Goal: Task Accomplishment & Management: Use online tool/utility

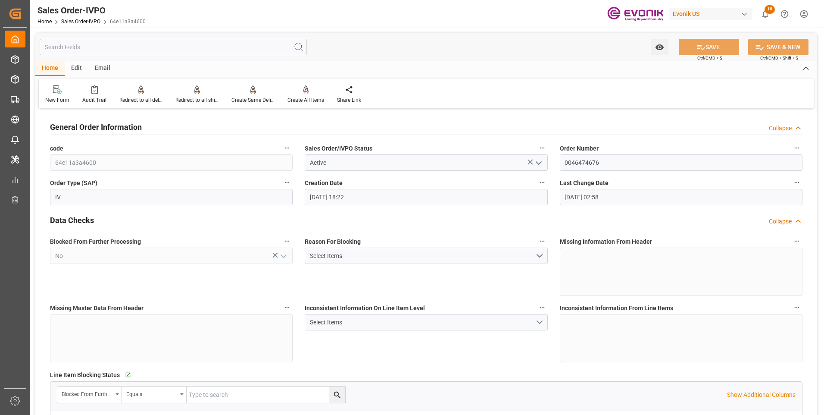
scroll to position [1293, 0]
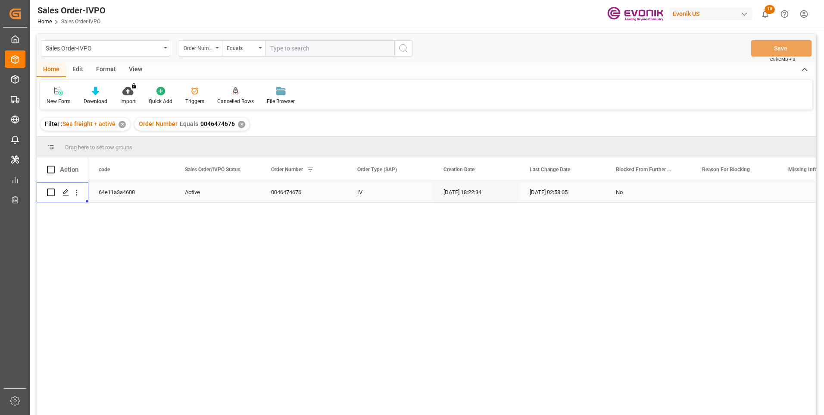
click at [275, 46] on input "text" at bounding box center [329, 48] width 129 height 16
paste input "2007190232"
type input "2007190232"
click at [398, 49] on button "search button" at bounding box center [403, 48] width 18 height 16
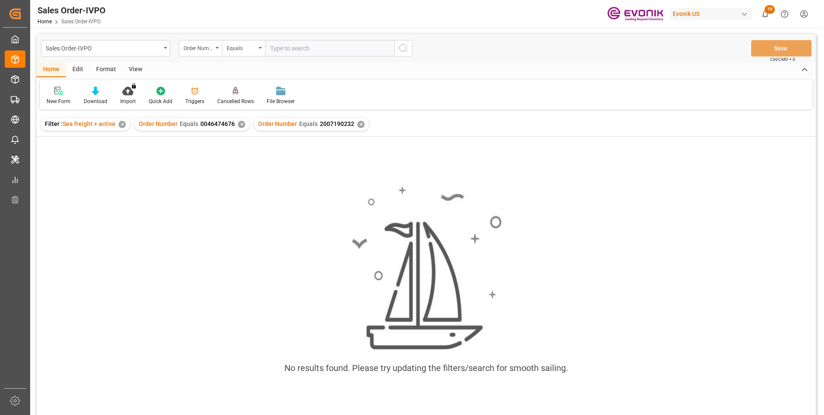
click at [240, 123] on div "✕" at bounding box center [241, 124] width 7 height 7
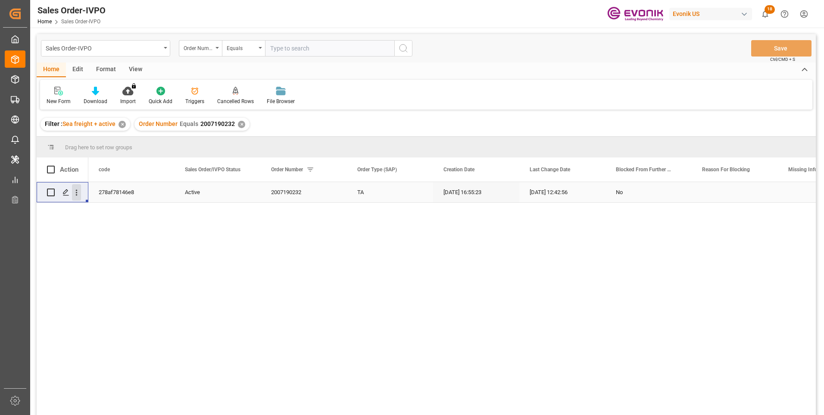
click at [77, 192] on icon "open menu" at bounding box center [76, 192] width 9 height 9
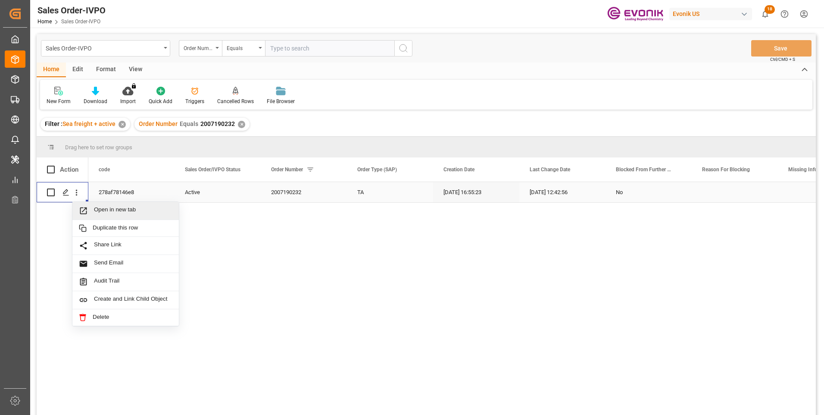
click at [99, 211] on span "Open in new tab" at bounding box center [133, 210] width 78 height 9
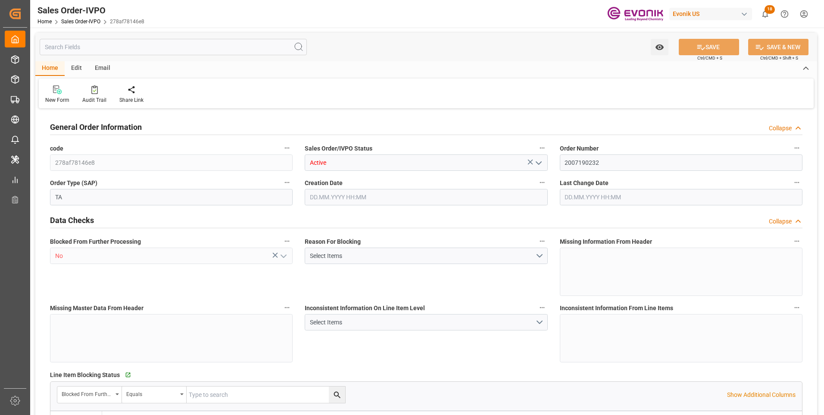
type input "TNTUN"
type input "0"
type input "2"
type input "3"
type input "39602.08"
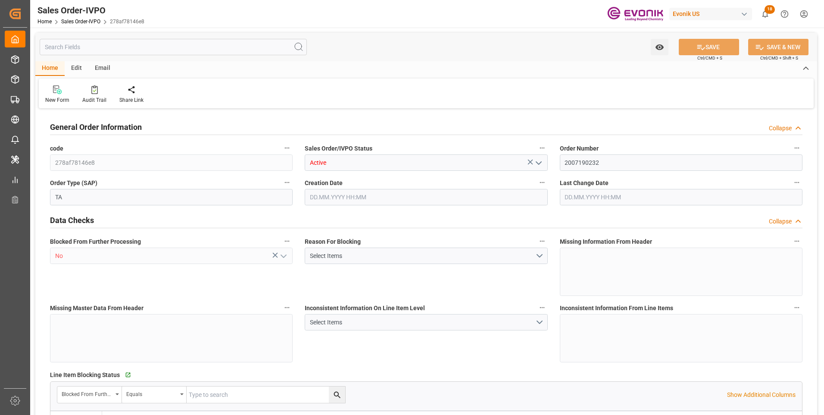
type input "0"
type input "34000"
type input "60"
type input "18.09.2025 16:55"
type input "25.09.2025 12:42"
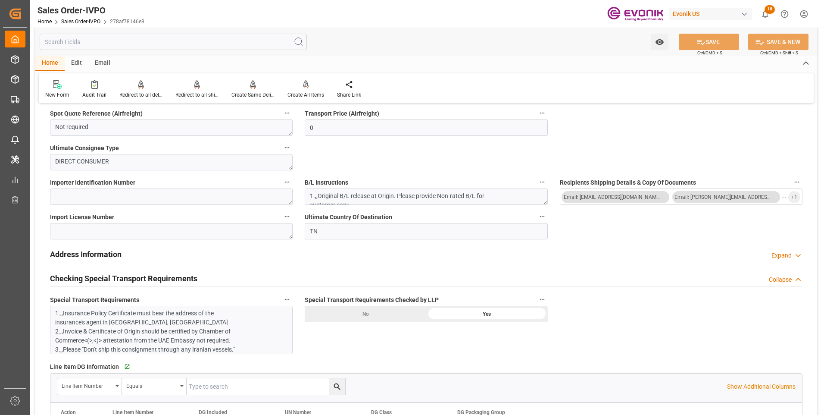
scroll to position [690, 0]
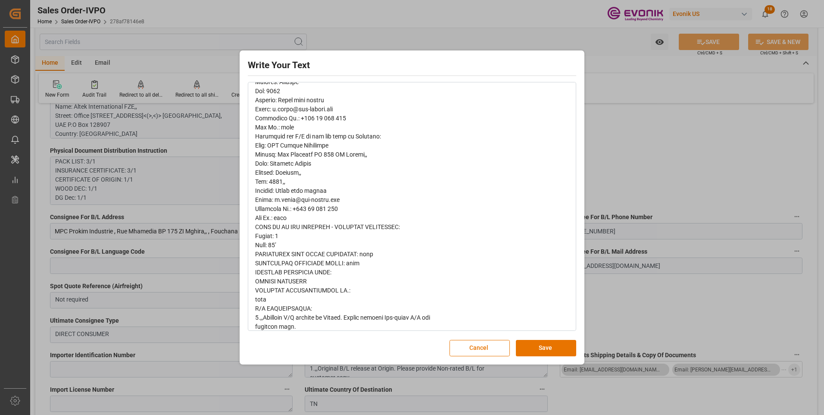
scroll to position [388, 0]
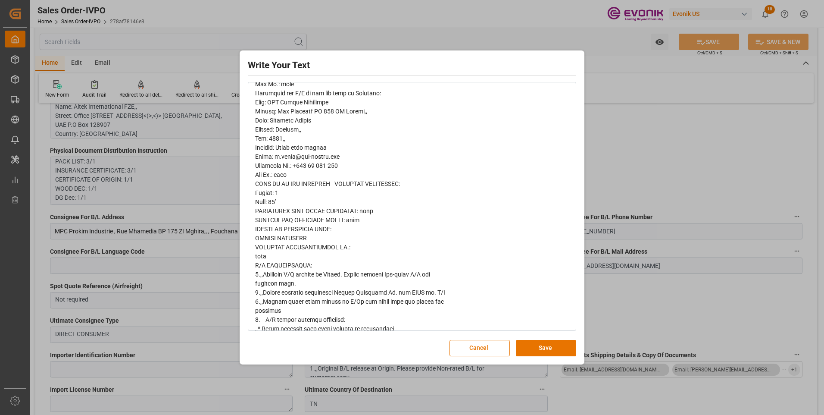
click at [631, 178] on div "Write Your Text Normal 14 Font Cancel Save" at bounding box center [412, 207] width 824 height 415
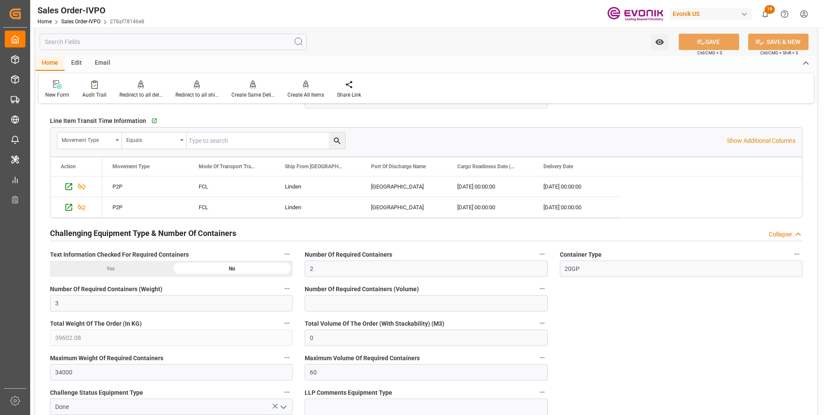
scroll to position [1551, 0]
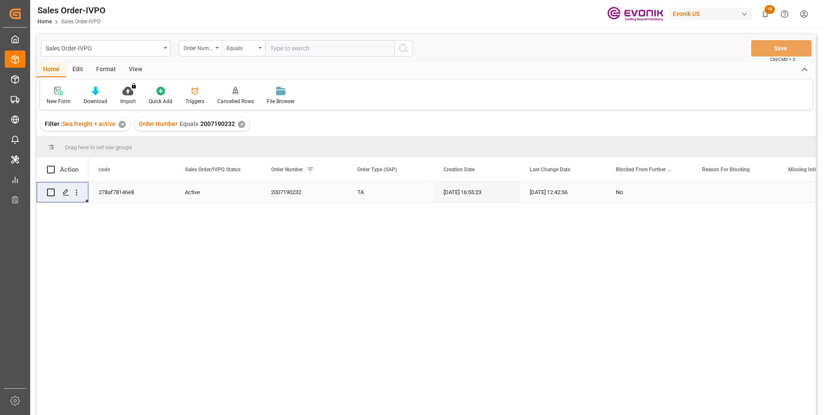
click at [302, 46] on input "text" at bounding box center [329, 48] width 129 height 16
paste input "46474677"
type input "0046474677"
click at [399, 50] on icon "search button" at bounding box center [403, 48] width 10 height 10
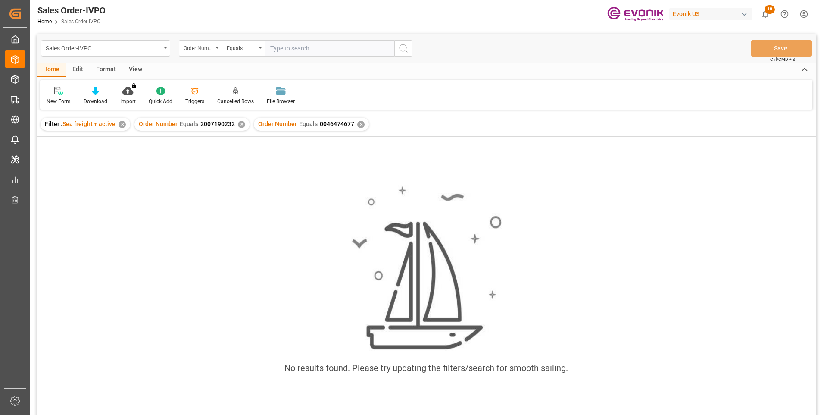
click at [239, 124] on div "✕" at bounding box center [241, 124] width 7 height 7
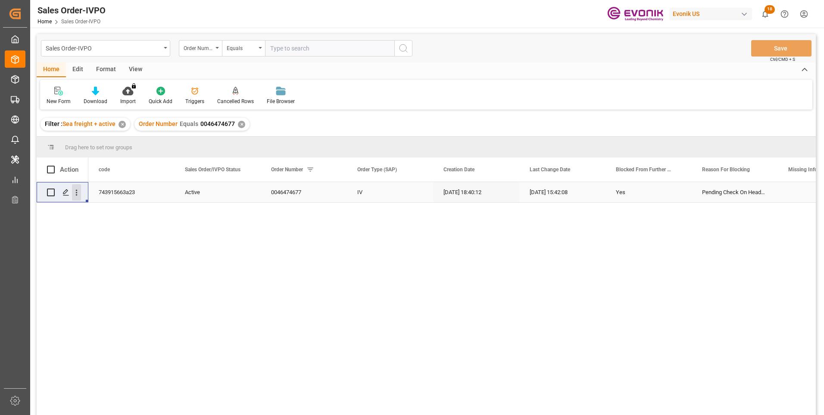
click at [75, 192] on icon "open menu" at bounding box center [76, 192] width 9 height 9
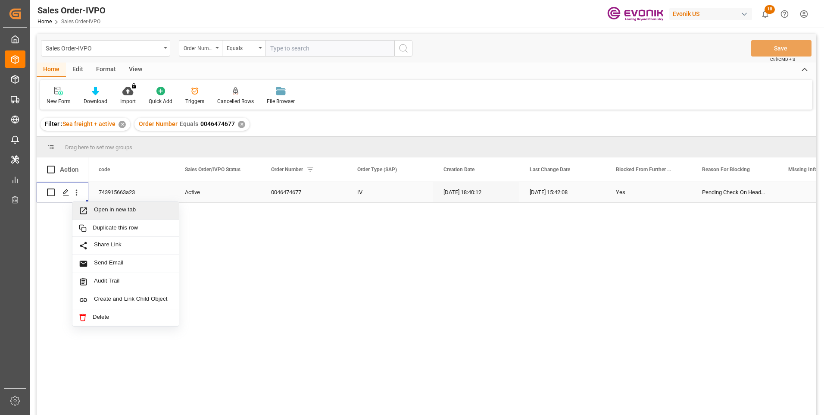
click at [120, 212] on span "Open in new tab" at bounding box center [133, 210] width 78 height 9
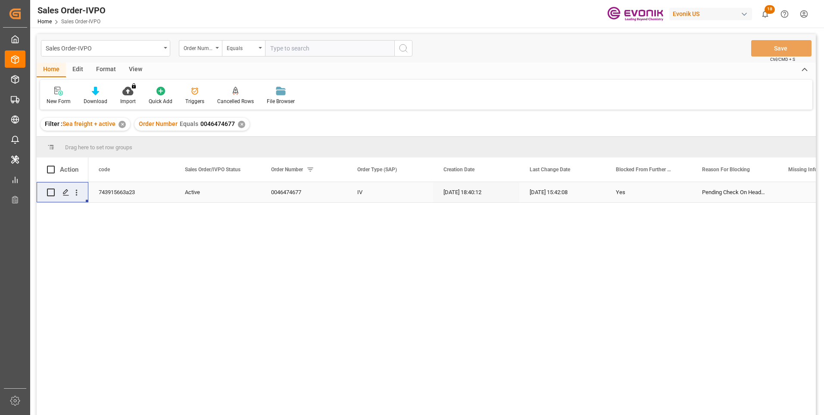
click at [287, 50] on input "text" at bounding box center [329, 48] width 129 height 16
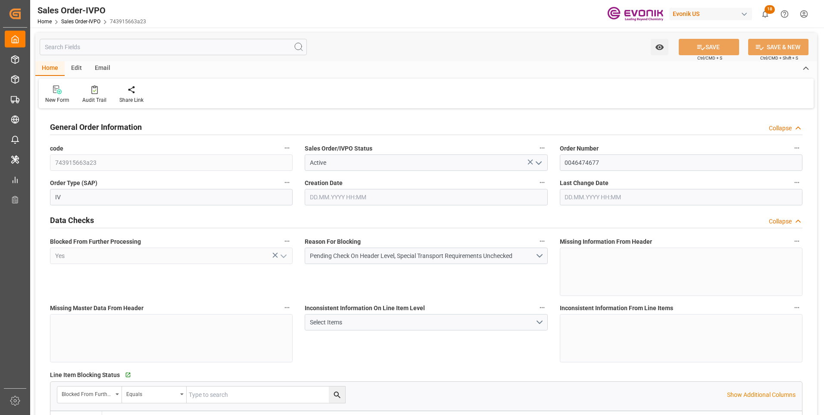
type input "ZADUR"
type input "0"
type input "1"
type input "2"
type input "1"
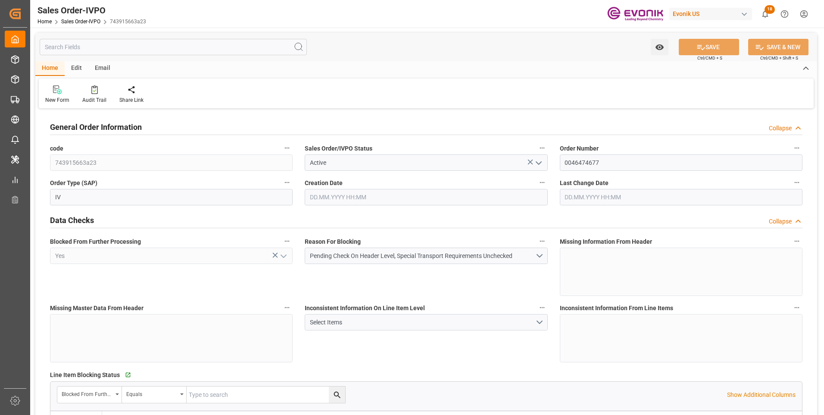
type input "19798"
type input "5.64"
type input "17000"
type input "30"
type input "[DATE] 18:40"
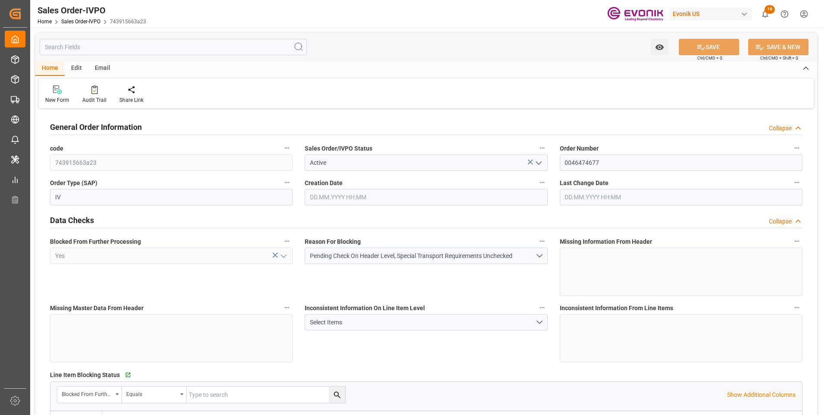
type input "[DATE] 15:42"
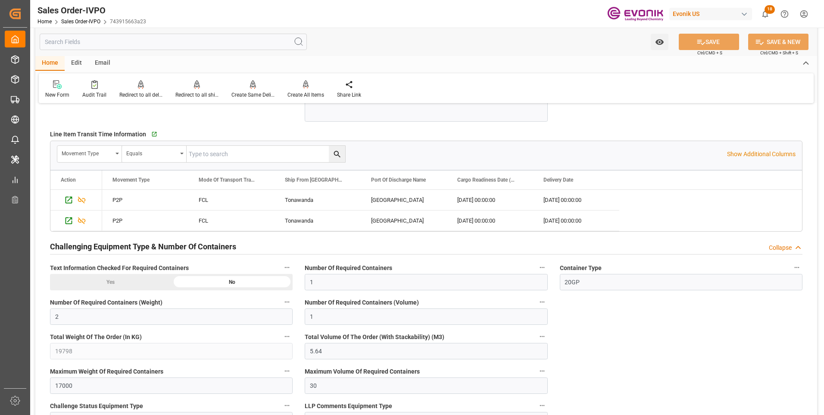
scroll to position [1323, 0]
